Goal: Task Accomplishment & Management: Use online tool/utility

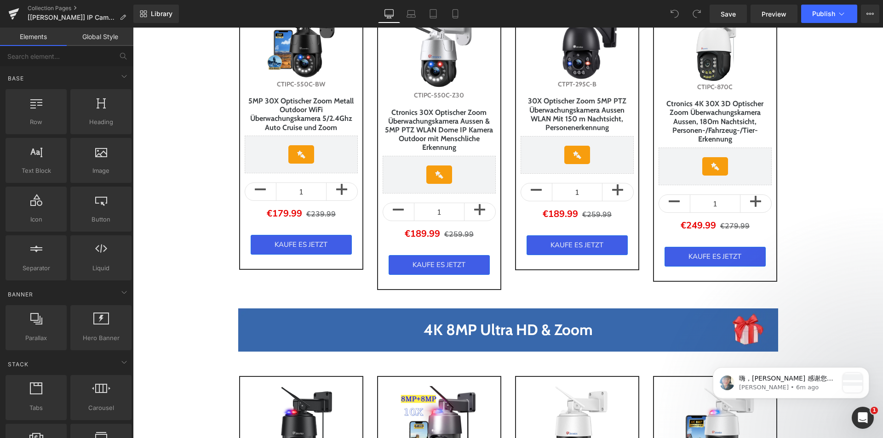
scroll to position [138, 0]
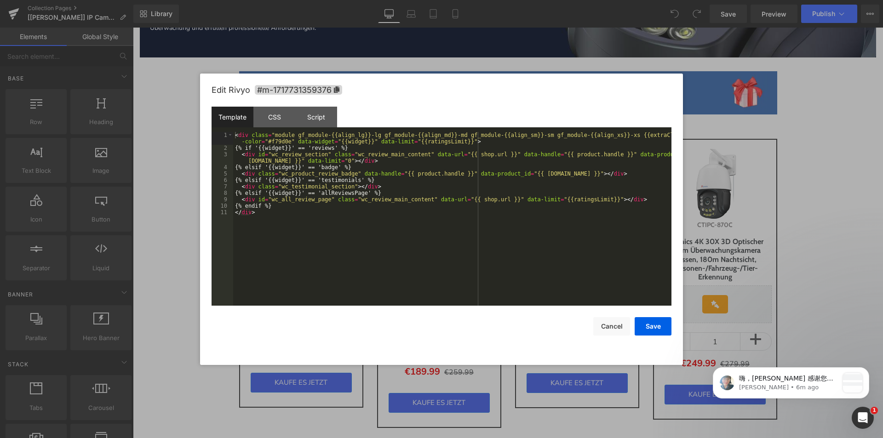
click at [311, 0] on div "You are previewing how the will restyle your page. You can not edit Elements in…" at bounding box center [441, 0] width 883 height 0
click at [271, 122] on div "CSS" at bounding box center [274, 117] width 42 height 21
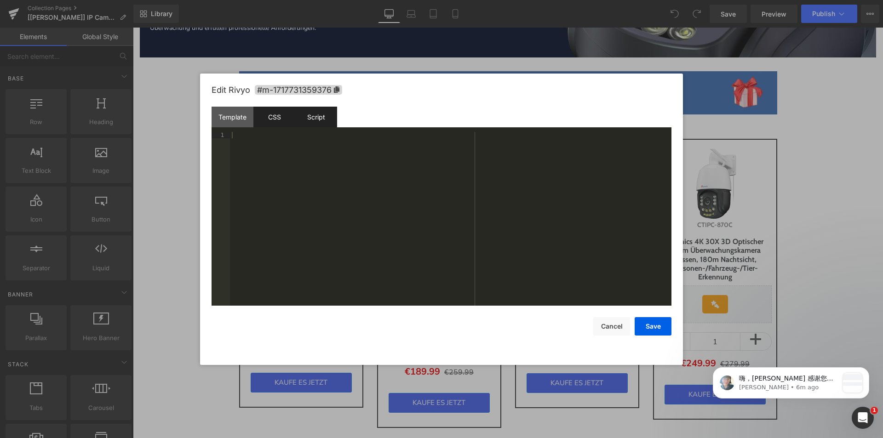
click at [317, 114] on div "Script" at bounding box center [316, 117] width 42 height 21
click at [241, 113] on div "Template" at bounding box center [233, 117] width 42 height 21
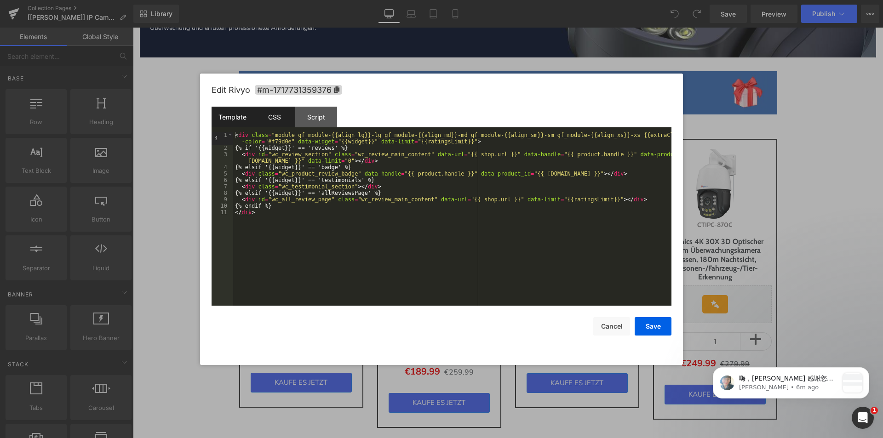
click at [270, 117] on div "CSS" at bounding box center [274, 117] width 42 height 21
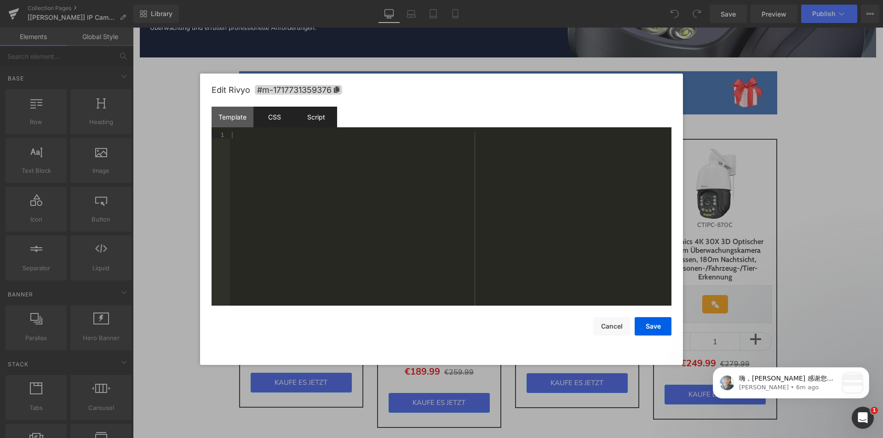
click at [310, 117] on div "Script" at bounding box center [316, 117] width 42 height 21
click at [188, 142] on div at bounding box center [441, 219] width 883 height 438
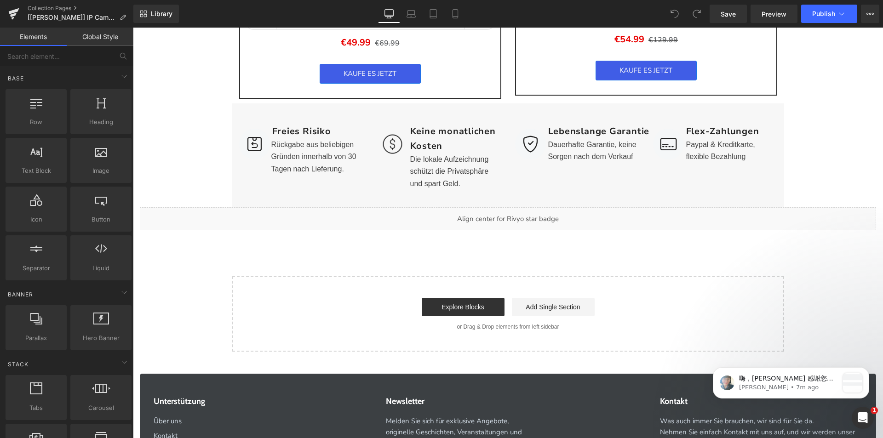
scroll to position [1748, 0]
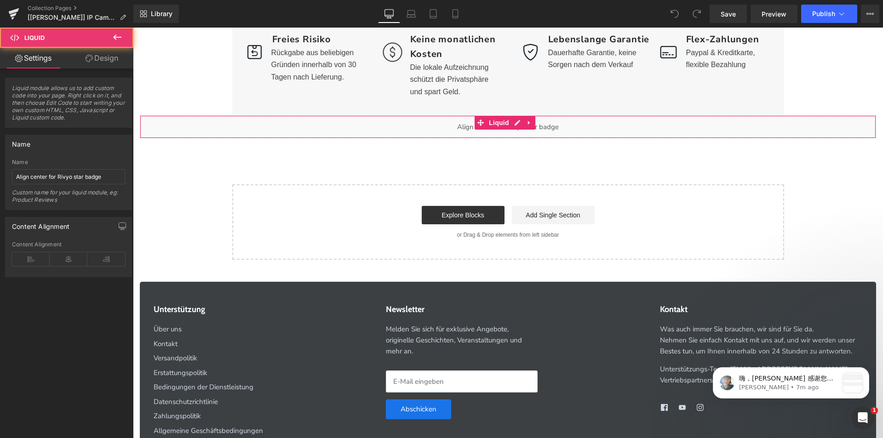
click at [466, 132] on div "Liquid" at bounding box center [508, 126] width 737 height 23
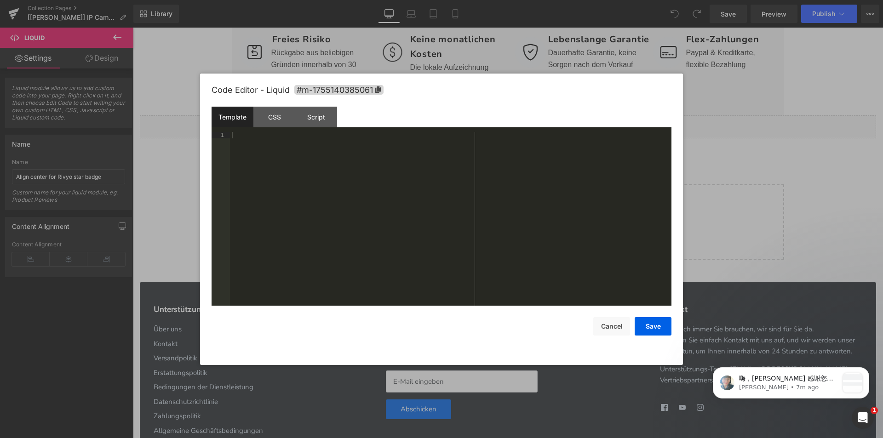
drag, startPoint x: 514, startPoint y: 121, endPoint x: 558, endPoint y: 171, distance: 66.5
click at [514, 121] on div "Liquid" at bounding box center [508, 126] width 737 height 23
click at [272, 123] on div "CSS" at bounding box center [274, 117] width 42 height 21
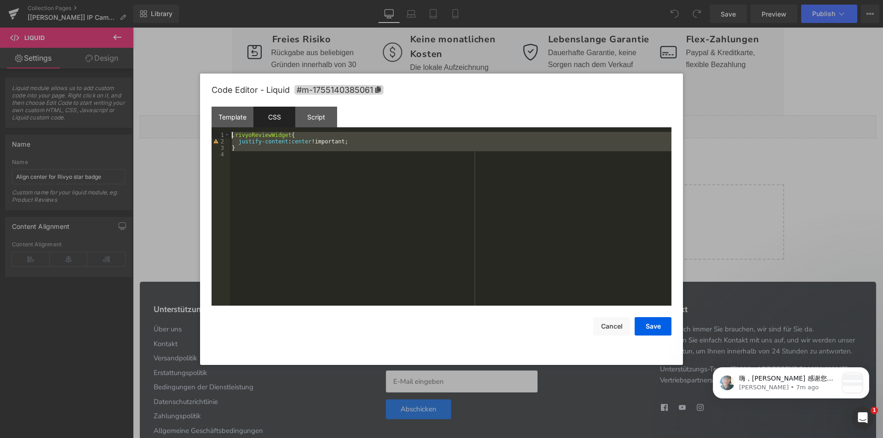
drag, startPoint x: 265, startPoint y: 169, endPoint x: 222, endPoint y: 135, distance: 54.0
click at [222, 135] on pre "1 2 3 4 .rivyoReviewWidget { justify-content : center !important; } XXXXXXXXXXX…" at bounding box center [442, 219] width 460 height 174
click at [612, 333] on button "Cancel" at bounding box center [611, 326] width 37 height 18
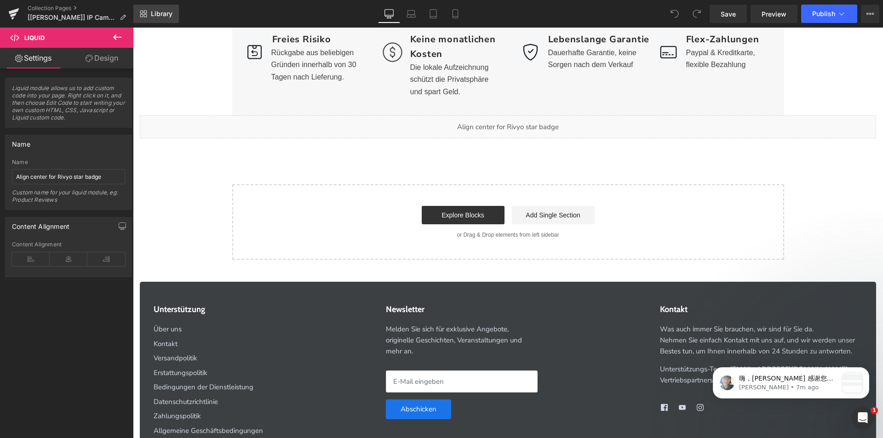
click at [168, 17] on span "Library" at bounding box center [162, 14] width 22 height 8
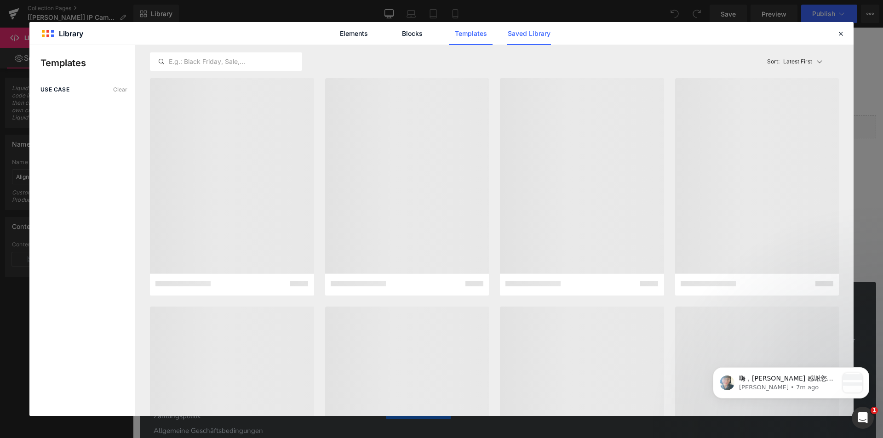
click at [512, 31] on link "Saved Library" at bounding box center [529, 33] width 44 height 23
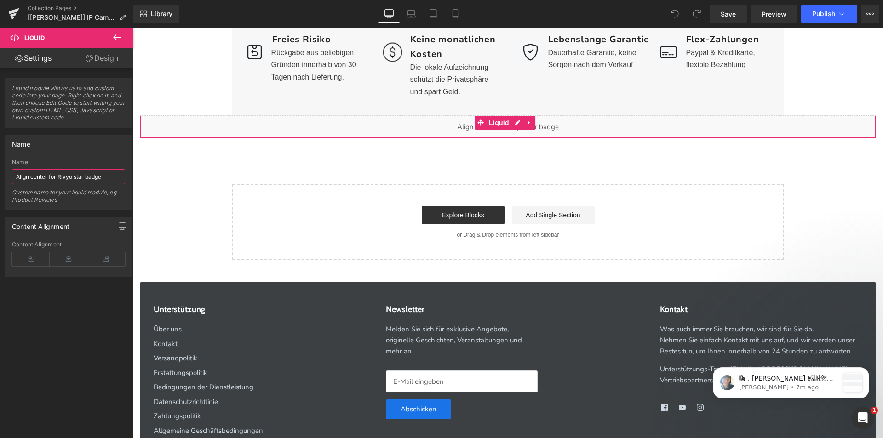
click at [106, 179] on input "Align center for Rivyo star badge" at bounding box center [68, 176] width 113 height 15
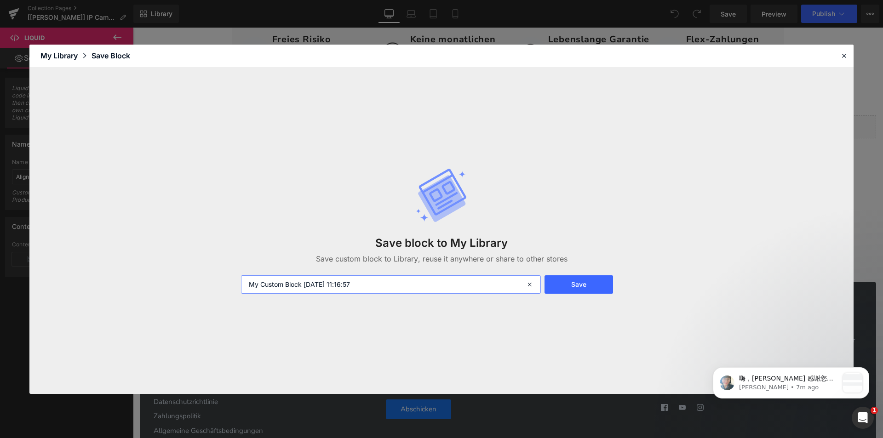
click at [363, 292] on input "My Custom Block 2025-08-14 11:16:57" at bounding box center [391, 285] width 300 height 18
paste input "Align center for Rivyo star badge"
type input "Align center for Rivyo star badge"
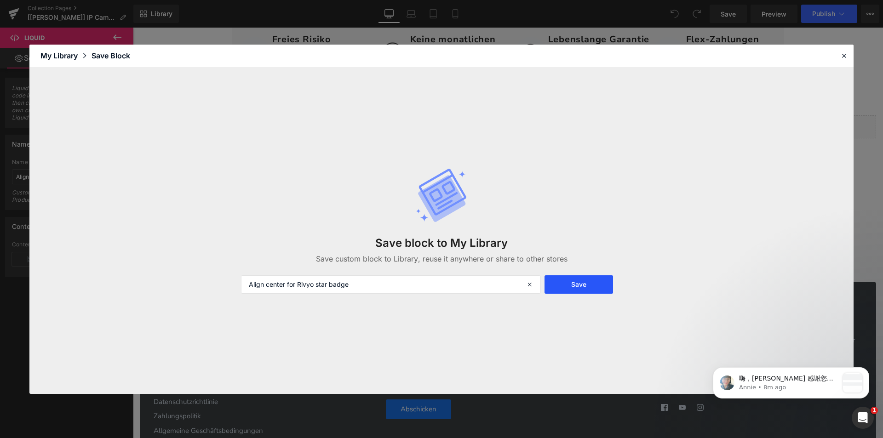
click at [590, 290] on button "Save" at bounding box center [579, 285] width 69 height 18
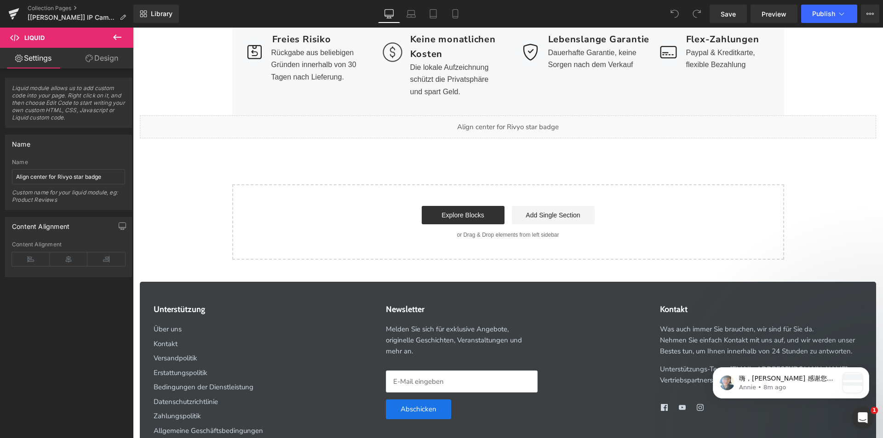
click at [168, 15] on span "Library" at bounding box center [162, 14] width 22 height 8
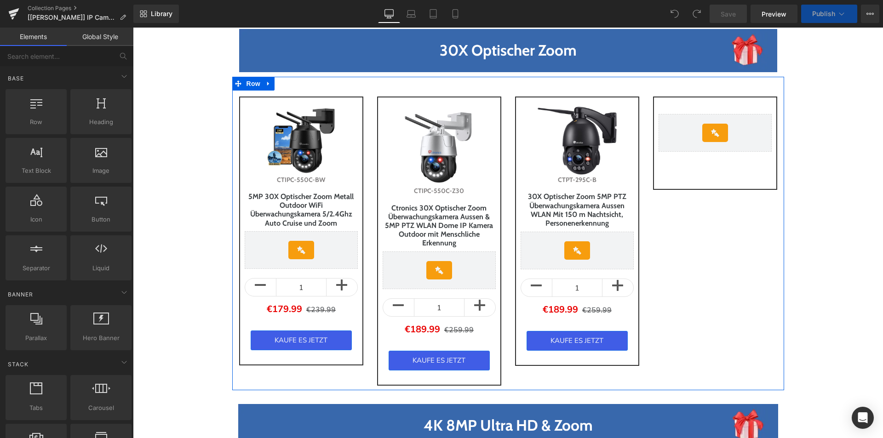
scroll to position [184, 0]
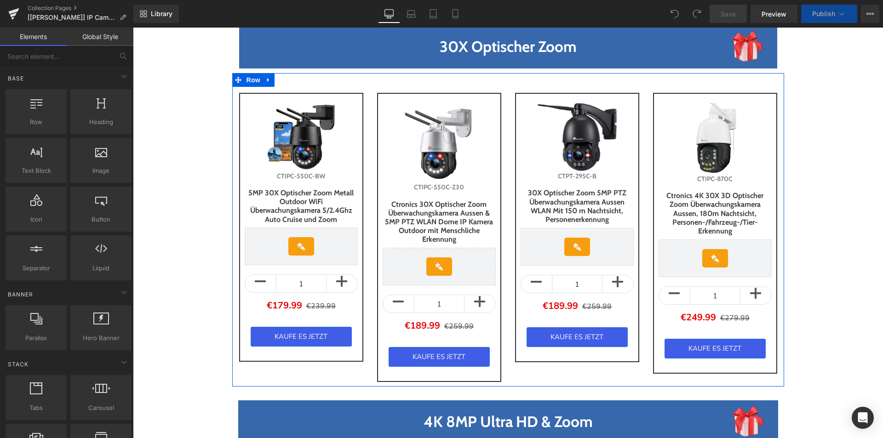
drag, startPoint x: 284, startPoint y: 203, endPoint x: 291, endPoint y: 208, distance: 8.6
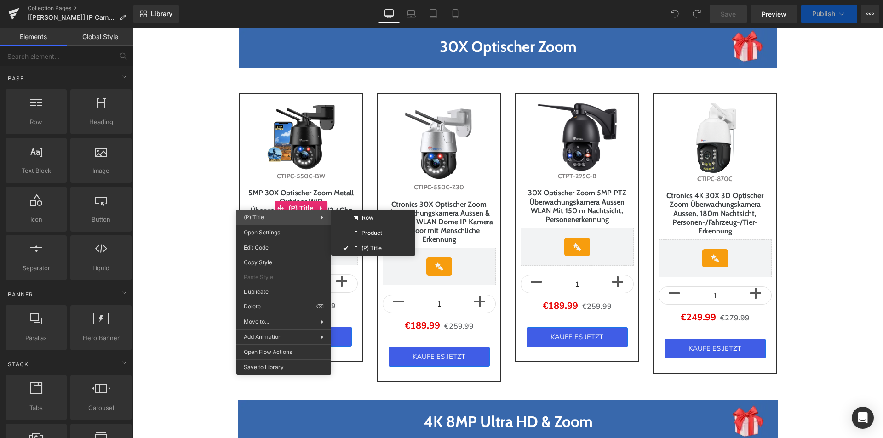
click at [299, 215] on span "(P) Title" at bounding box center [282, 217] width 77 height 8
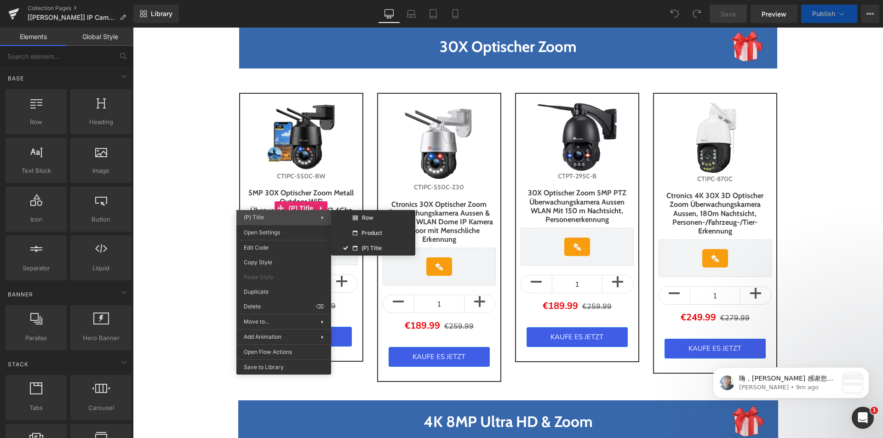
scroll to position [0, 0]
click at [295, 214] on span "(P) Title" at bounding box center [282, 217] width 77 height 8
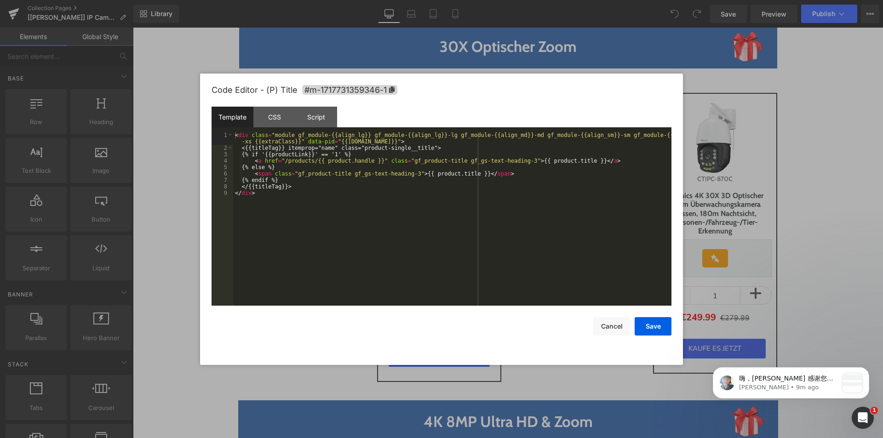
drag, startPoint x: 283, startPoint y: 247, endPoint x: 330, endPoint y: 215, distance: 56.7
click at [283, 0] on div "You are previewing how the will restyle your page. You can not edit Elements in…" at bounding box center [441, 0] width 883 height 0
drag, startPoint x: 276, startPoint y: 121, endPoint x: 303, endPoint y: 126, distance: 27.1
click at [278, 121] on div "CSS" at bounding box center [274, 117] width 42 height 21
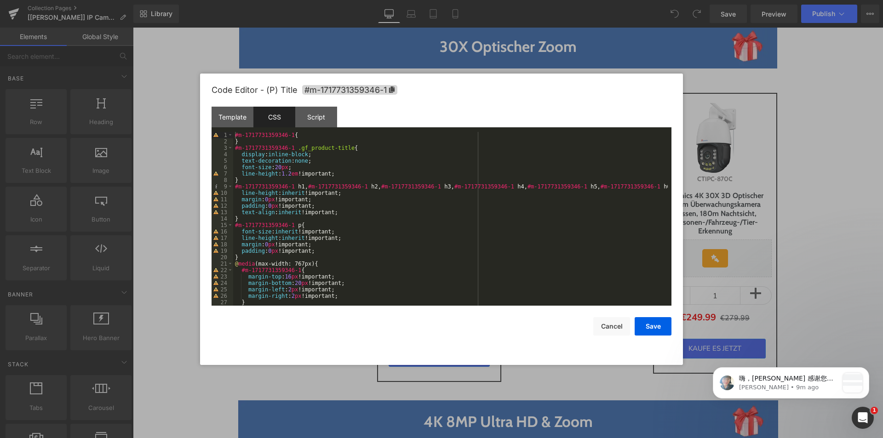
click at [178, 235] on div at bounding box center [441, 219] width 883 height 438
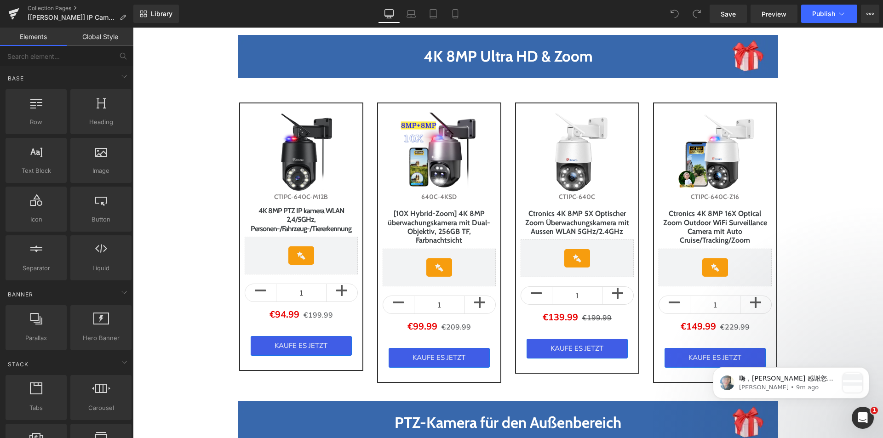
scroll to position [598, 0]
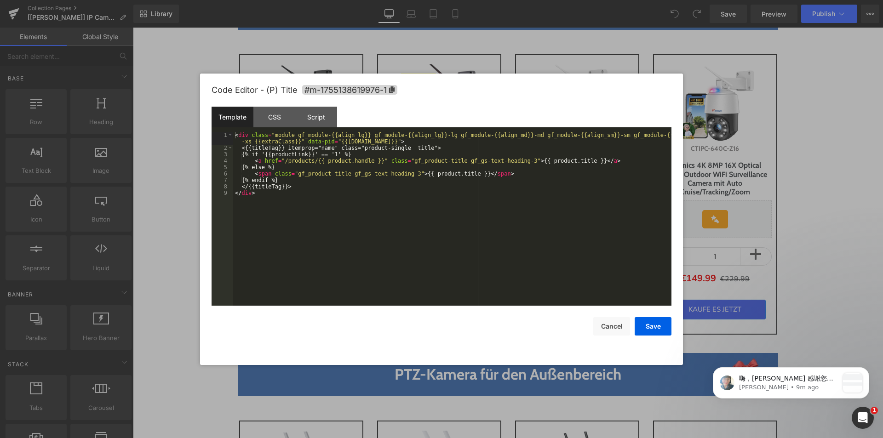
click at [311, 0] on div "You are previewing how the will restyle your page. You can not edit Elements in…" at bounding box center [441, 0] width 883 height 0
click at [276, 119] on div "CSS" at bounding box center [274, 117] width 42 height 21
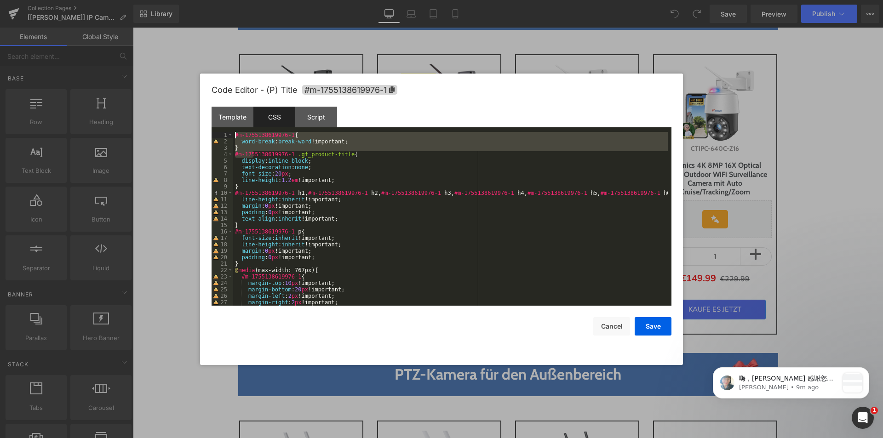
drag, startPoint x: 252, startPoint y: 151, endPoint x: 235, endPoint y: 136, distance: 23.2
click at [235, 136] on div "#m-1755138619976-1 { word-break : break-word !important; } #m-1755138619976-1 .…" at bounding box center [450, 225] width 435 height 187
drag, startPoint x: 253, startPoint y: 144, endPoint x: 242, endPoint y: 149, distance: 11.9
click at [253, 144] on div "#m-1755138619976-1 { word-break : break-word !important; } #m-1755138619976-1 .…" at bounding box center [450, 219] width 435 height 174
drag, startPoint x: 236, startPoint y: 150, endPoint x: 230, endPoint y: 138, distance: 14.2
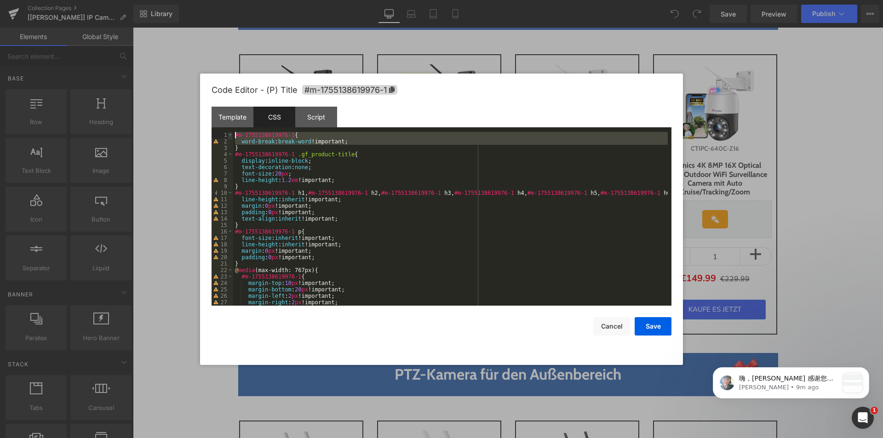
click at [230, 138] on pre "1 2 3 4 5 6 7 8 9 10 11 12 13 14 15 16 17 18 19 20 21 22 23 24 25 26 27 28 #m-1…" at bounding box center [442, 219] width 460 height 174
drag, startPoint x: 264, startPoint y: 140, endPoint x: 257, endPoint y: 141, distance: 6.6
click at [263, 140] on div "#m-1755138619976-1 { word-break : break-word !important; } #m-1755138619976-1 .…" at bounding box center [450, 219] width 435 height 174
drag, startPoint x: 239, startPoint y: 150, endPoint x: 233, endPoint y: 136, distance: 14.4
click at [233, 136] on div "#m-1755138619976-1 { word-break : break-word !important; } #m-1755138619976-1 .…" at bounding box center [450, 225] width 435 height 187
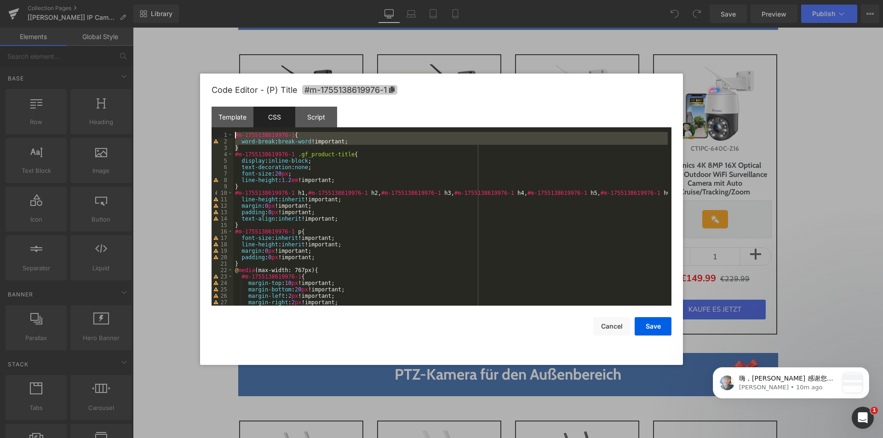
click at [328, 92] on span "#m-1755138619976-1" at bounding box center [349, 90] width 95 height 10
